Goal: Information Seeking & Learning: Learn about a topic

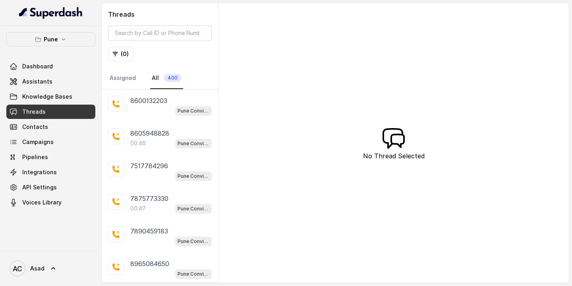
click at [62, 110] on link "Threads" at bounding box center [50, 112] width 89 height 14
click at [123, 55] on button "( 0 )" at bounding box center [120, 54] width 25 height 14
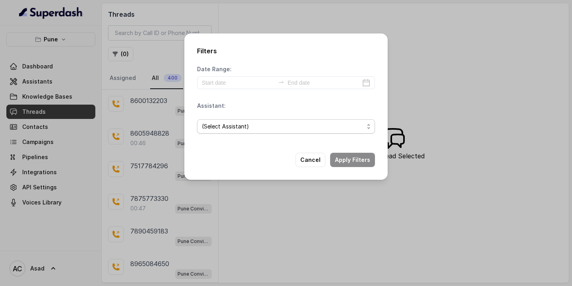
click at [240, 126] on span "(Select Assistant)" at bounding box center [283, 127] width 162 height 10
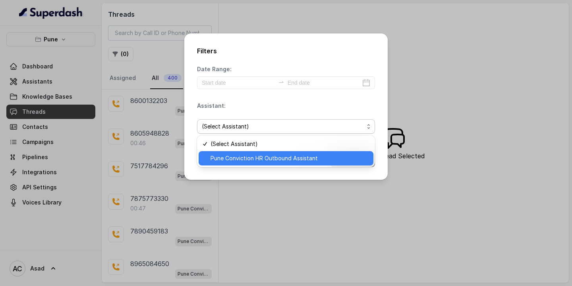
click at [230, 156] on span "Pune Conviction HR Outbound Assistant" at bounding box center [290, 158] width 158 height 10
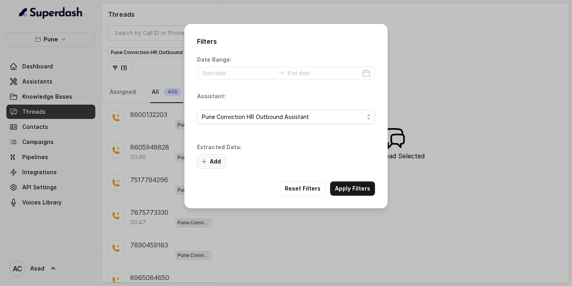
click at [215, 162] on button "Add" at bounding box center [211, 161] width 29 height 14
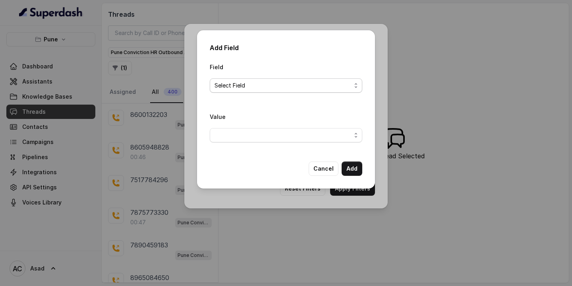
click at [242, 85] on span "Select Field" at bounding box center [283, 86] width 137 height 10
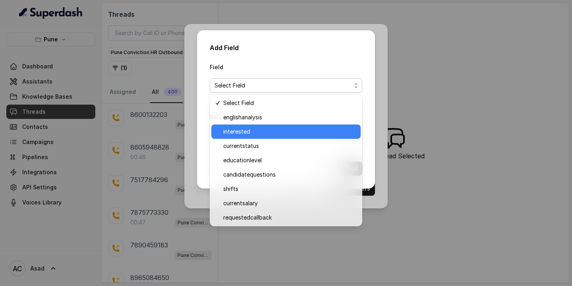
click at [244, 129] on span "interested" at bounding box center [289, 132] width 133 height 10
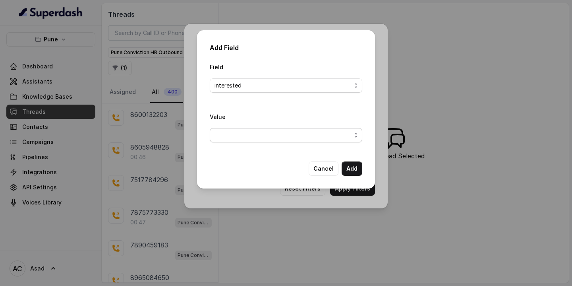
click at [229, 134] on span "button" at bounding box center [286, 135] width 153 height 14
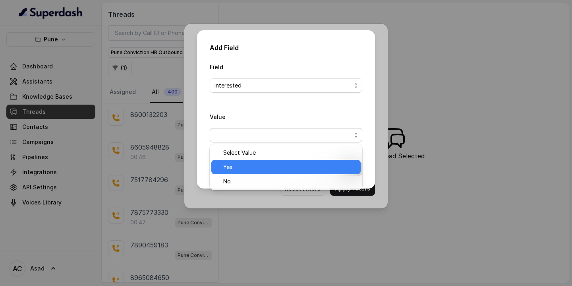
click at [233, 164] on span "Yes" at bounding box center [289, 167] width 133 height 10
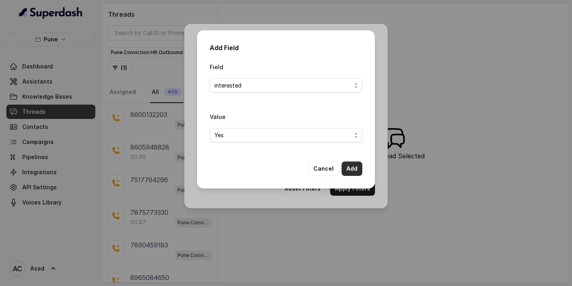
click at [354, 167] on button "Add" at bounding box center [352, 168] width 21 height 14
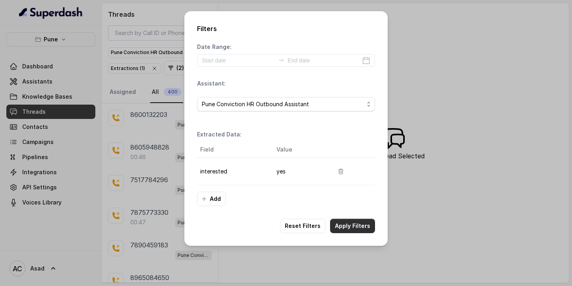
click at [351, 225] on button "Apply Filters" at bounding box center [352, 226] width 45 height 14
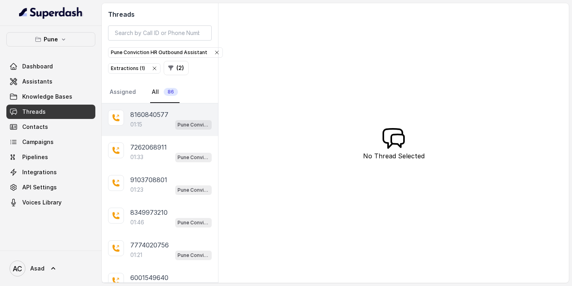
click at [149, 119] on p "8160840577" at bounding box center [149, 115] width 38 height 10
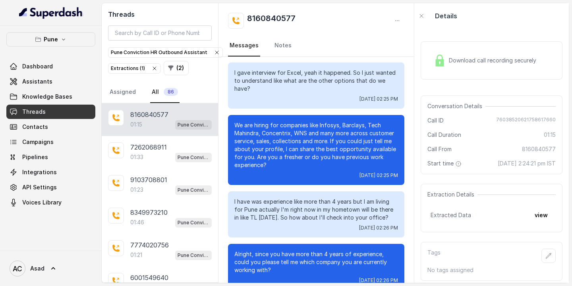
scroll to position [191, 0]
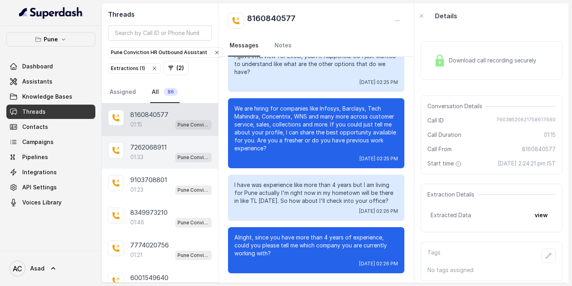
click at [132, 150] on p "7262068911" at bounding box center [148, 147] width 37 height 10
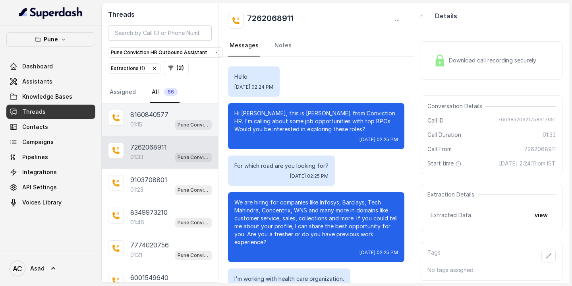
click at [151, 120] on div "01:15 Pune Conviction HR Outbound Assistant" at bounding box center [170, 124] width 81 height 10
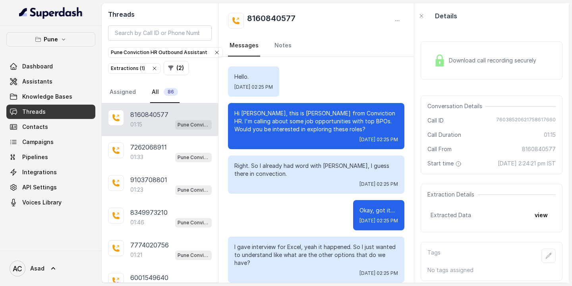
scroll to position [191, 0]
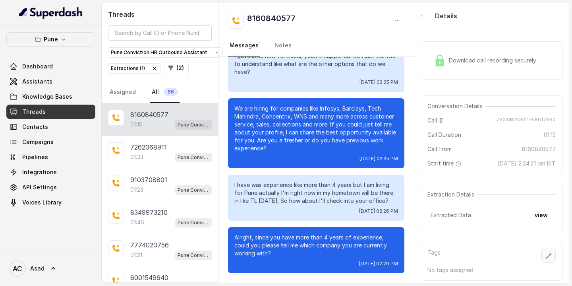
click at [549, 259] on icon "button" at bounding box center [549, 255] width 6 height 6
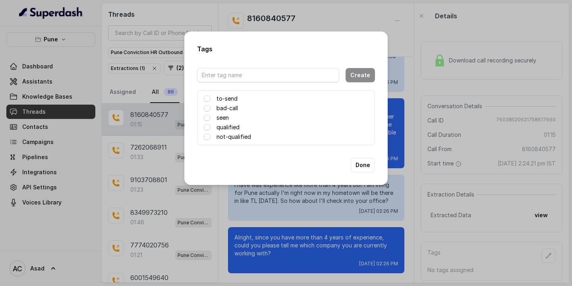
click at [221, 117] on label "seen" at bounding box center [223, 118] width 12 height 10
click at [219, 75] on input "text" at bounding box center [268, 75] width 142 height 14
click at [240, 76] on input "Asad" at bounding box center [268, 75] width 142 height 14
type input "Asad Test"
click at [365, 167] on button "Done" at bounding box center [363, 165] width 24 height 14
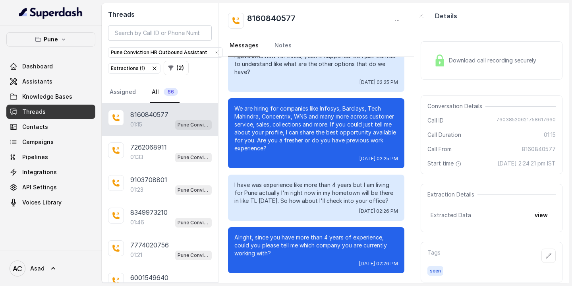
scroll to position [14, 0]
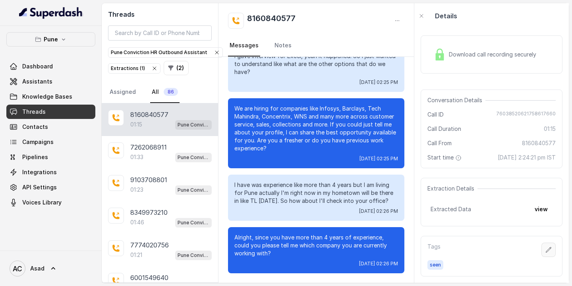
click at [549, 248] on icon "button" at bounding box center [549, 249] width 6 height 6
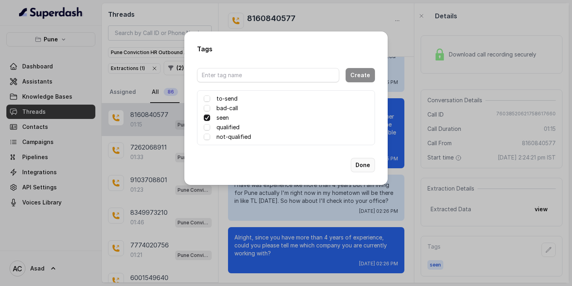
click at [367, 164] on button "Done" at bounding box center [363, 165] width 24 height 14
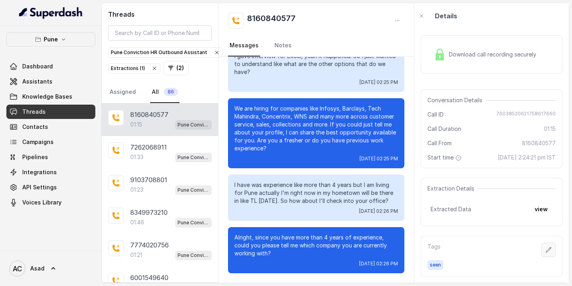
click at [547, 248] on icon "button" at bounding box center [549, 249] width 6 height 6
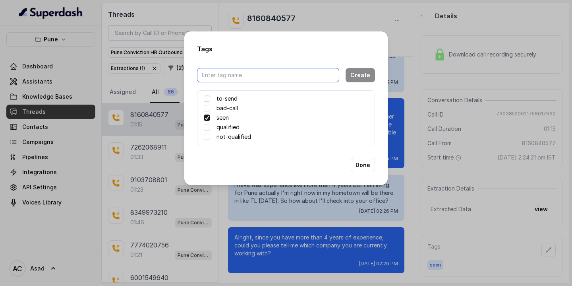
click at [250, 79] on input "text" at bounding box center [268, 75] width 142 height 14
type input "Asad Test"
click at [362, 76] on button "Create" at bounding box center [360, 75] width 29 height 14
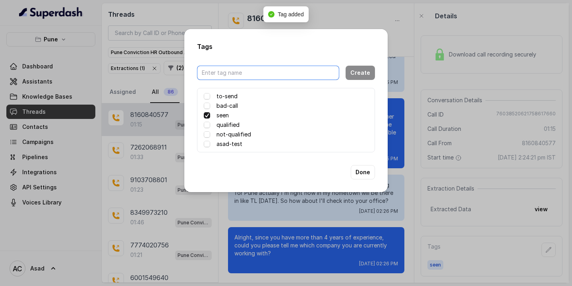
click at [301, 69] on input "text" at bounding box center [268, 73] width 142 height 14
type input "Asad"
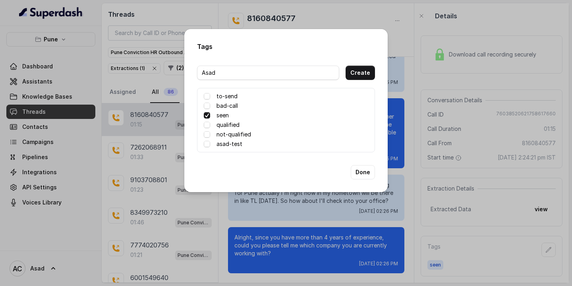
click at [232, 146] on label "asad-test" at bounding box center [230, 144] width 26 height 10
click at [225, 143] on label "asad-test" at bounding box center [230, 144] width 26 height 10
click at [223, 145] on label "asad-test" at bounding box center [230, 144] width 26 height 10
click at [355, 170] on button "Done" at bounding box center [363, 172] width 24 height 14
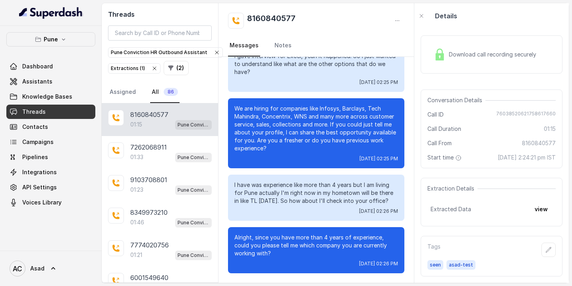
scroll to position [0, 0]
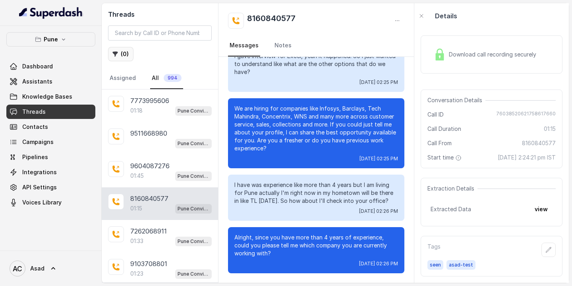
click at [118, 56] on icon "button" at bounding box center [115, 54] width 6 height 6
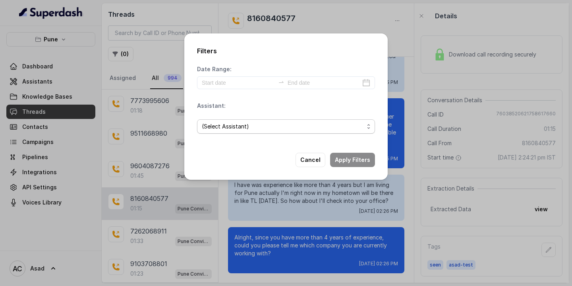
click at [241, 127] on span "(Select Assistant)" at bounding box center [283, 127] width 162 height 10
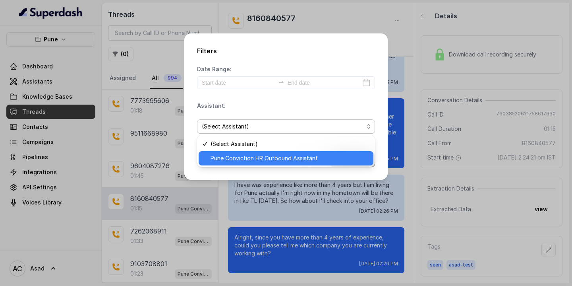
click at [237, 158] on span "Pune Conviction HR Outbound Assistant" at bounding box center [290, 158] width 158 height 10
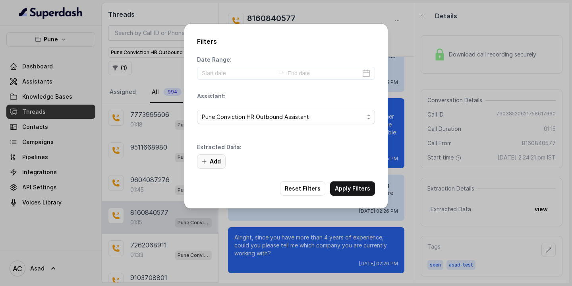
click at [216, 157] on button "Add" at bounding box center [211, 161] width 29 height 14
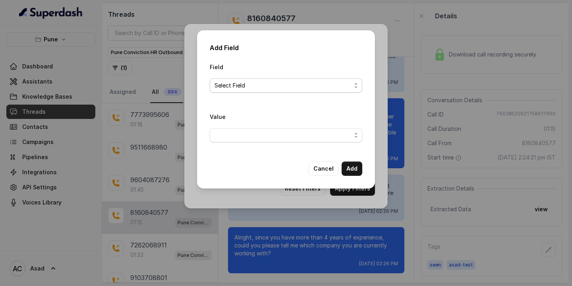
click at [289, 89] on span "Select Field" at bounding box center [283, 86] width 137 height 10
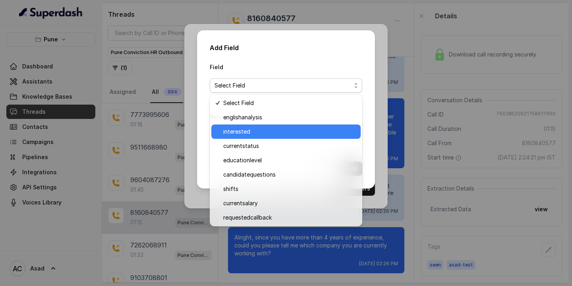
click at [254, 131] on span "interested" at bounding box center [289, 132] width 133 height 10
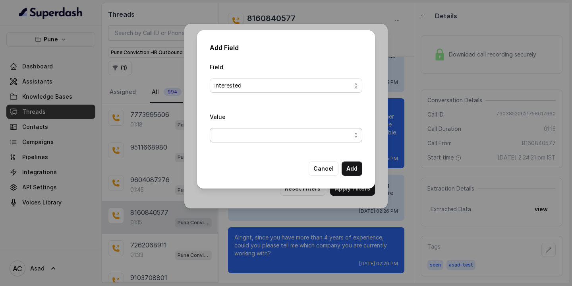
click at [315, 138] on span "button" at bounding box center [286, 135] width 153 height 14
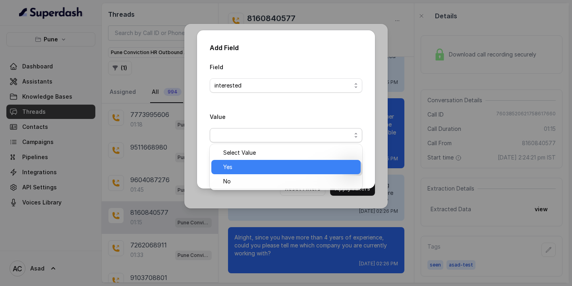
click at [233, 169] on span "Yes" at bounding box center [289, 167] width 133 height 10
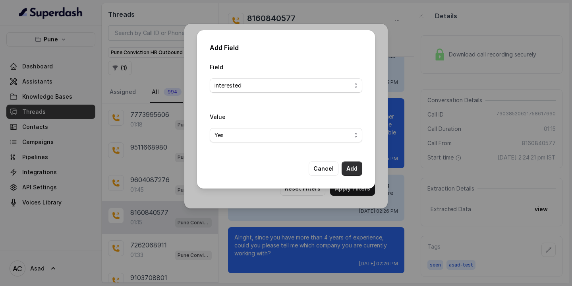
click at [353, 171] on button "Add" at bounding box center [352, 168] width 21 height 14
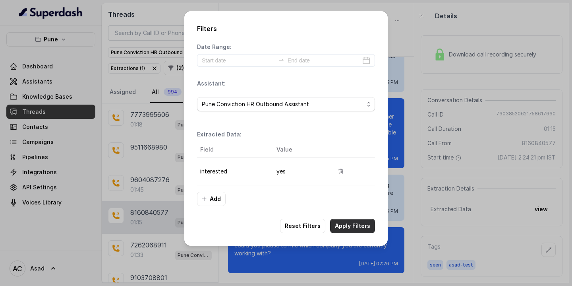
click at [347, 223] on button "Apply Filters" at bounding box center [352, 226] width 45 height 14
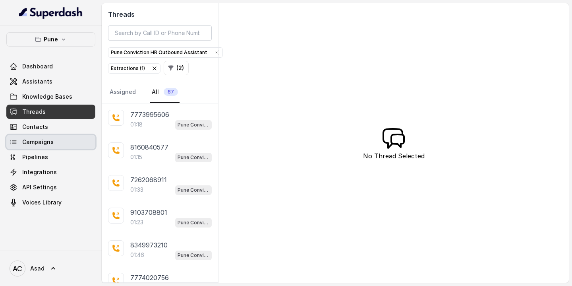
click at [39, 138] on span "Campaigns" at bounding box center [37, 142] width 31 height 8
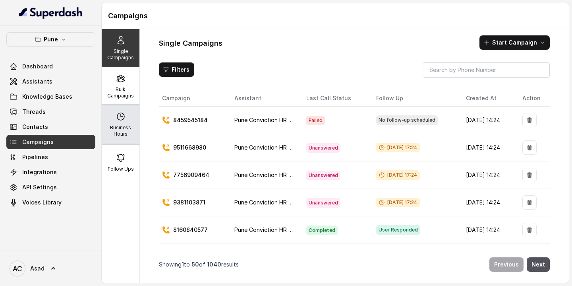
click at [119, 130] on p "Business Hours" at bounding box center [120, 130] width 31 height 13
select select "Asia/Calcutta"
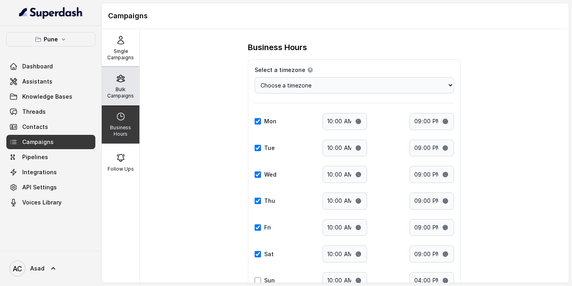
click at [116, 86] on p "Bulk Campaigns" at bounding box center [120, 92] width 31 height 13
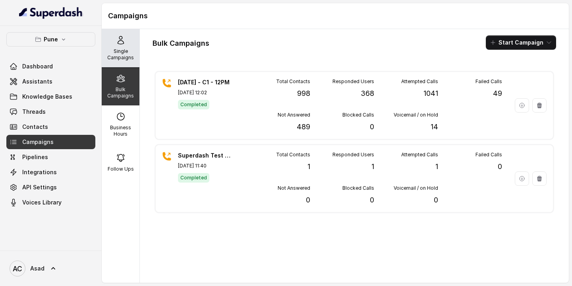
click at [117, 45] on div "Single Campaigns" at bounding box center [121, 48] width 38 height 38
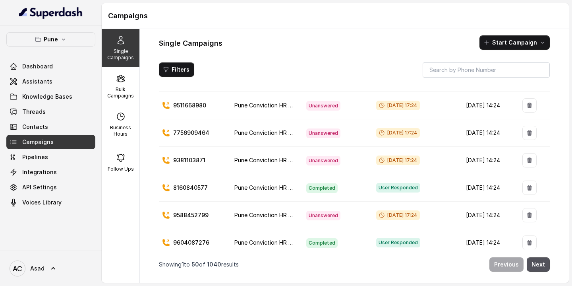
scroll to position [59, 0]
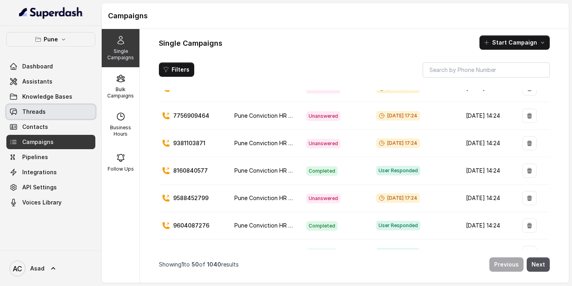
click at [47, 111] on link "Threads" at bounding box center [50, 112] width 89 height 14
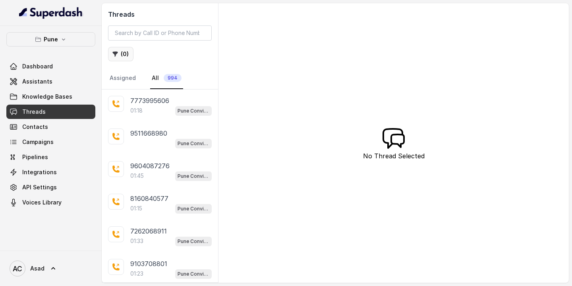
click at [126, 52] on button "( 0 )" at bounding box center [120, 54] width 25 height 14
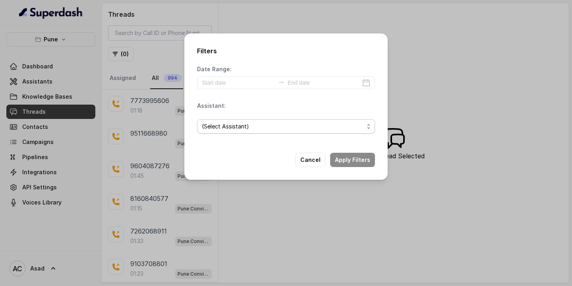
click at [231, 125] on span "(Select Assistant)" at bounding box center [283, 127] width 162 height 10
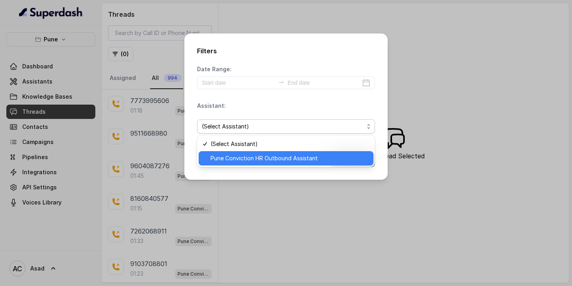
click at [244, 156] on span "Pune Conviction HR Outbound Assistant" at bounding box center [290, 158] width 158 height 10
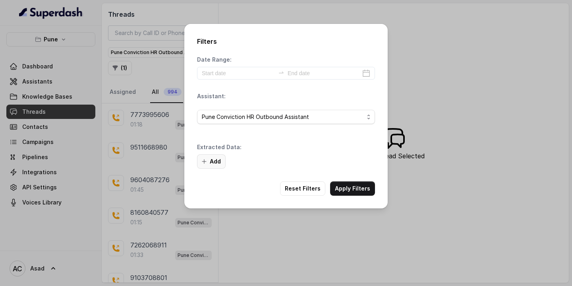
click at [210, 158] on button "Add" at bounding box center [211, 161] width 29 height 14
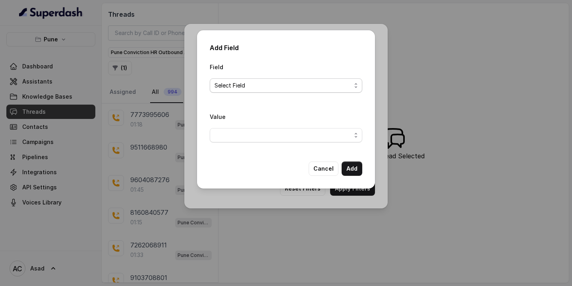
click at [246, 85] on span "Select Field" at bounding box center [283, 86] width 137 height 10
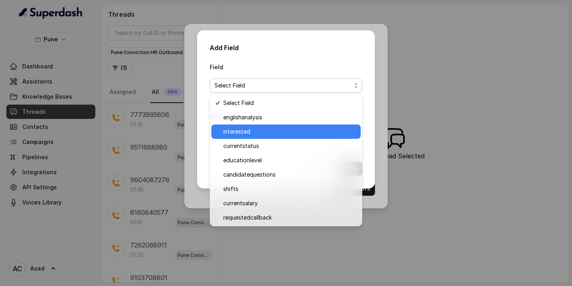
click at [244, 132] on span "interested" at bounding box center [289, 132] width 133 height 10
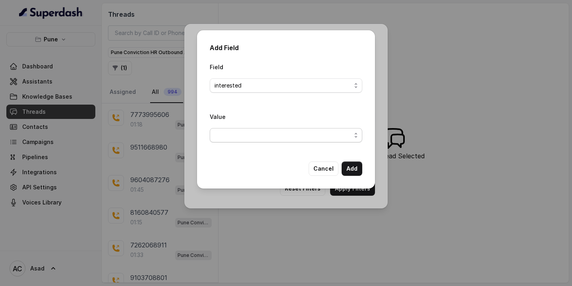
click at [265, 138] on span "button" at bounding box center [286, 135] width 153 height 14
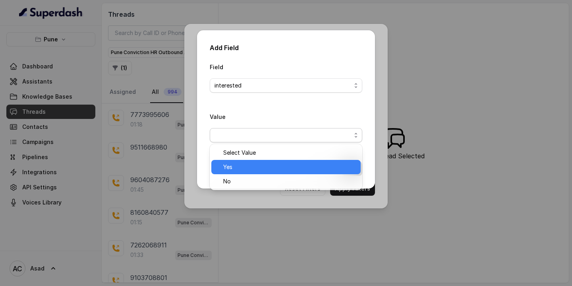
click at [241, 167] on span "Yes" at bounding box center [289, 167] width 133 height 10
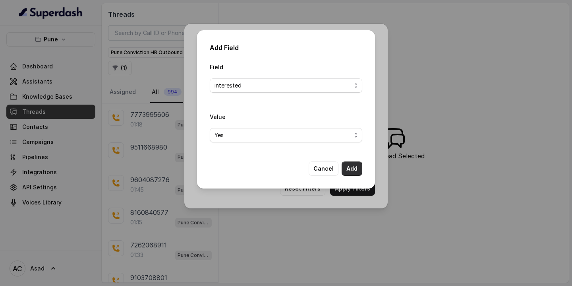
click at [356, 171] on button "Add" at bounding box center [352, 168] width 21 height 14
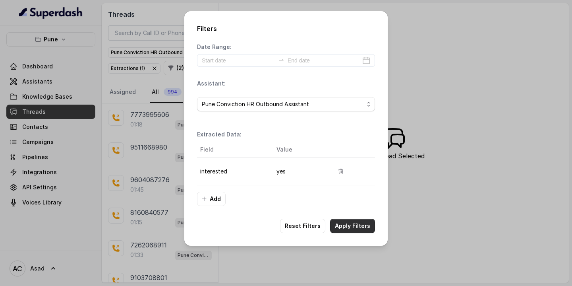
click at [359, 220] on button "Apply Filters" at bounding box center [352, 226] width 45 height 14
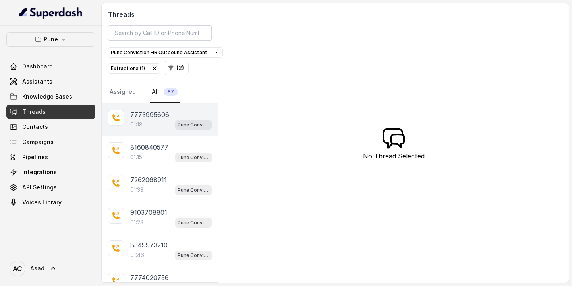
click at [142, 117] on p "7773995606" at bounding box center [149, 115] width 39 height 10
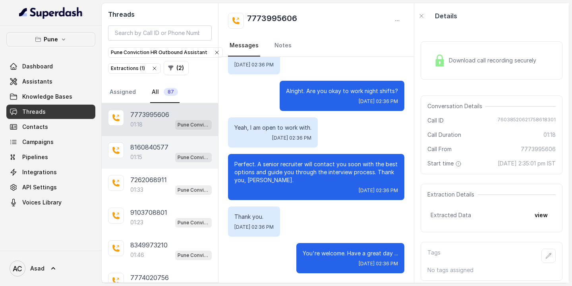
scroll to position [167, 0]
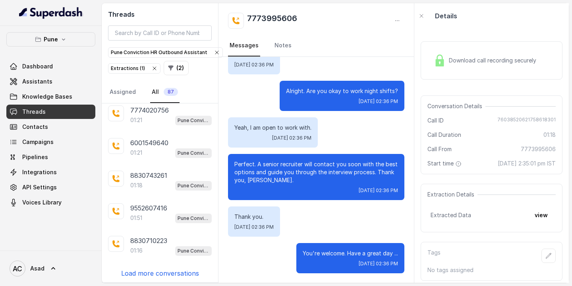
click at [146, 272] on p "Load more conversations" at bounding box center [160, 273] width 78 height 10
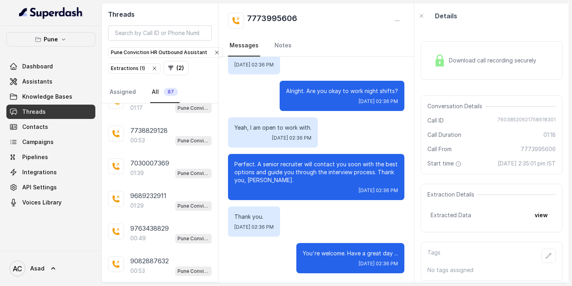
scroll to position [491, 0]
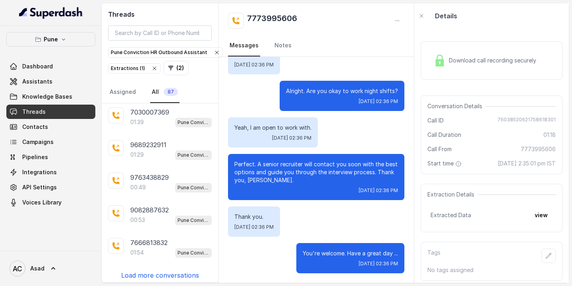
click at [146, 272] on p "Load more conversations" at bounding box center [160, 275] width 78 height 10
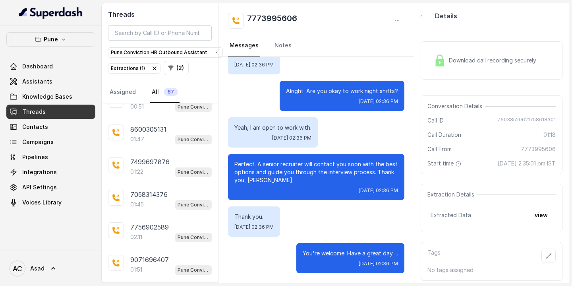
scroll to position [815, 0]
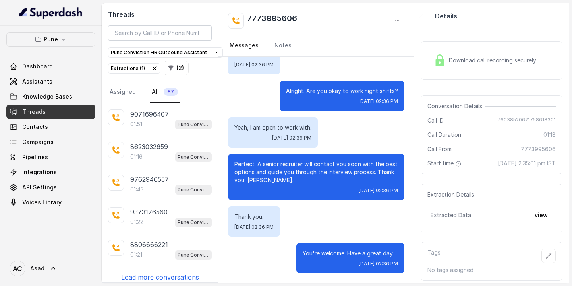
click at [154, 272] on p "Load more conversations" at bounding box center [160, 277] width 78 height 10
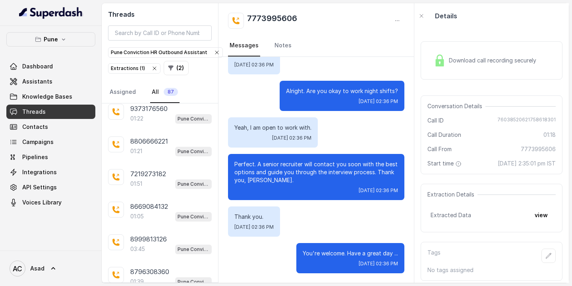
scroll to position [1139, 0]
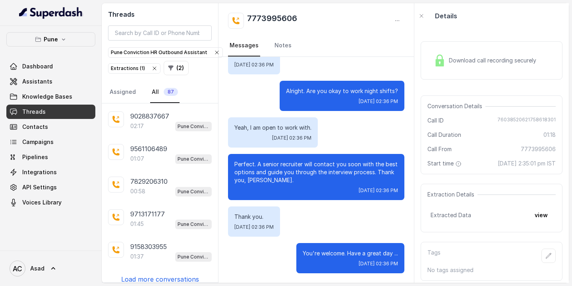
click at [153, 274] on p "Load more conversations" at bounding box center [160, 279] width 78 height 10
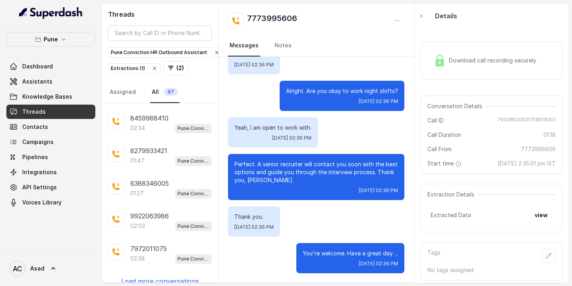
click at [153, 276] on p "Load more conversations" at bounding box center [160, 281] width 78 height 10
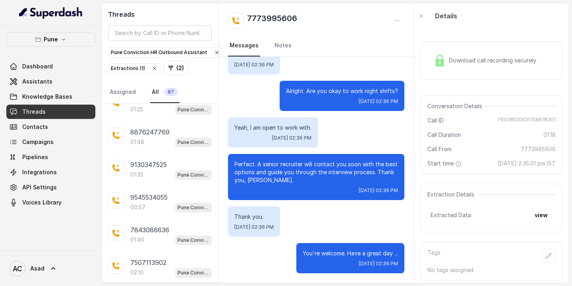
scroll to position [1787, 0]
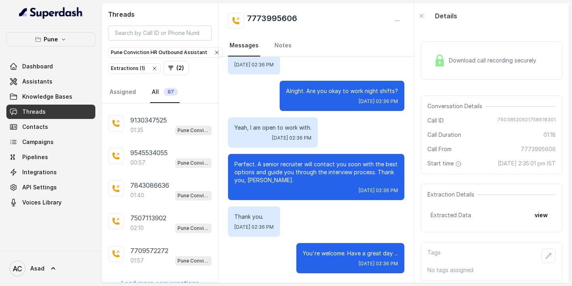
click at [178, 278] on p "Load more conversations" at bounding box center [160, 283] width 78 height 10
click at [279, 46] on link "Notes" at bounding box center [283, 45] width 20 height 21
